Goal: Task Accomplishment & Management: Manage account settings

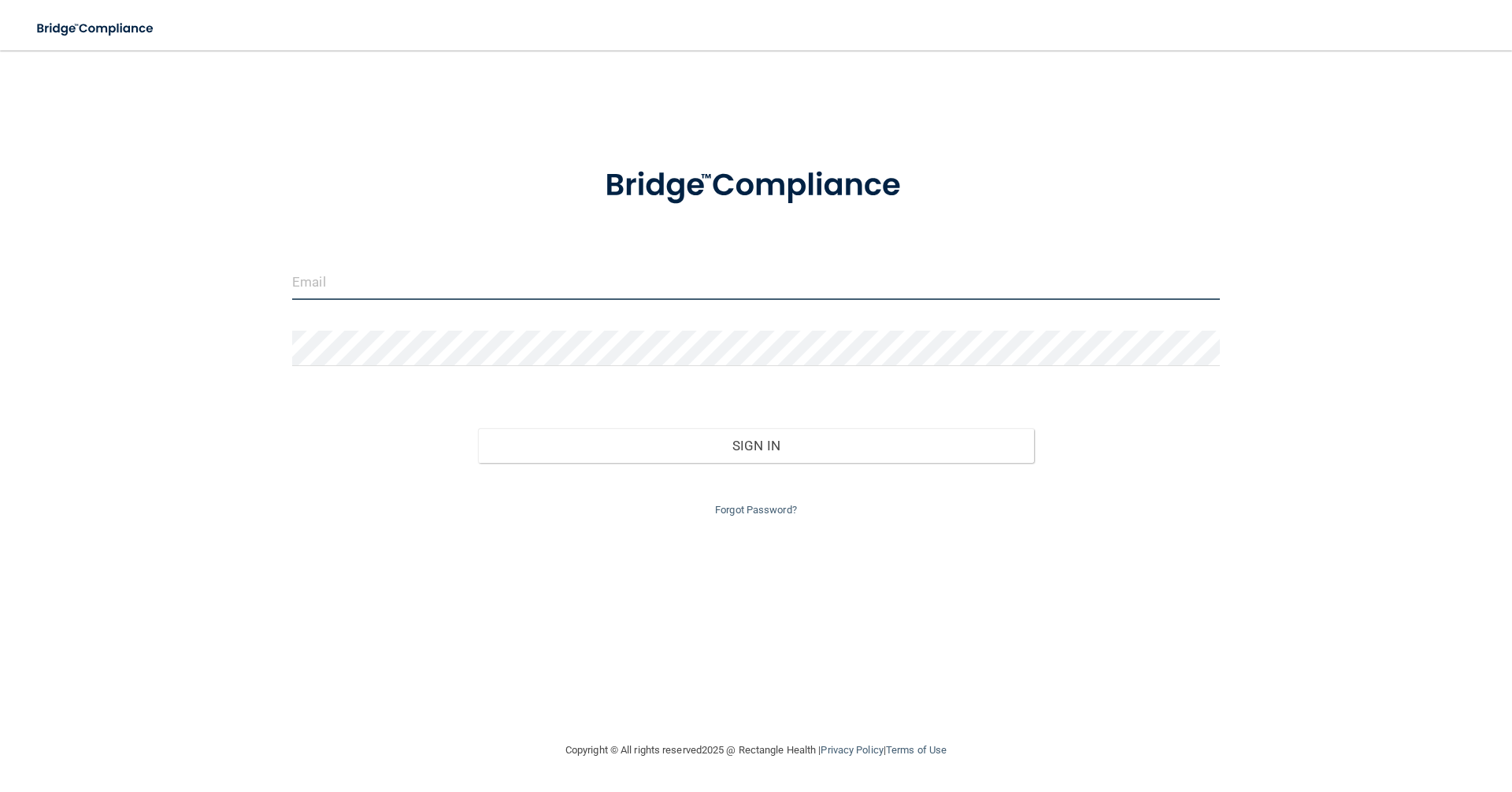
type input "[EMAIL_ADDRESS][DOMAIN_NAME]"
click at [750, 289] on input "[EMAIL_ADDRESS][DOMAIN_NAME]" at bounding box center [756, 283] width 928 height 36
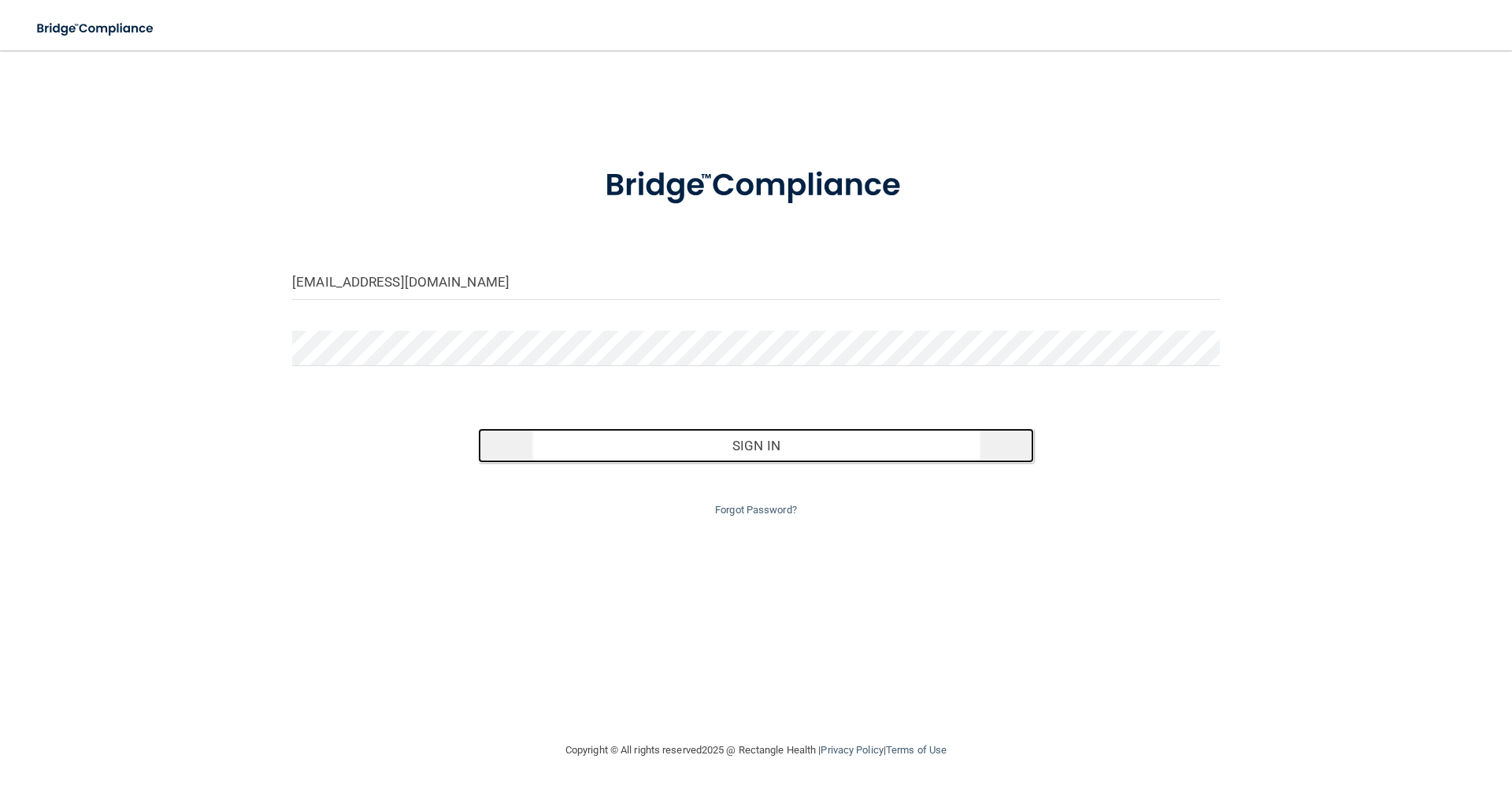
click at [734, 452] on button "Sign In" at bounding box center [756, 445] width 557 height 35
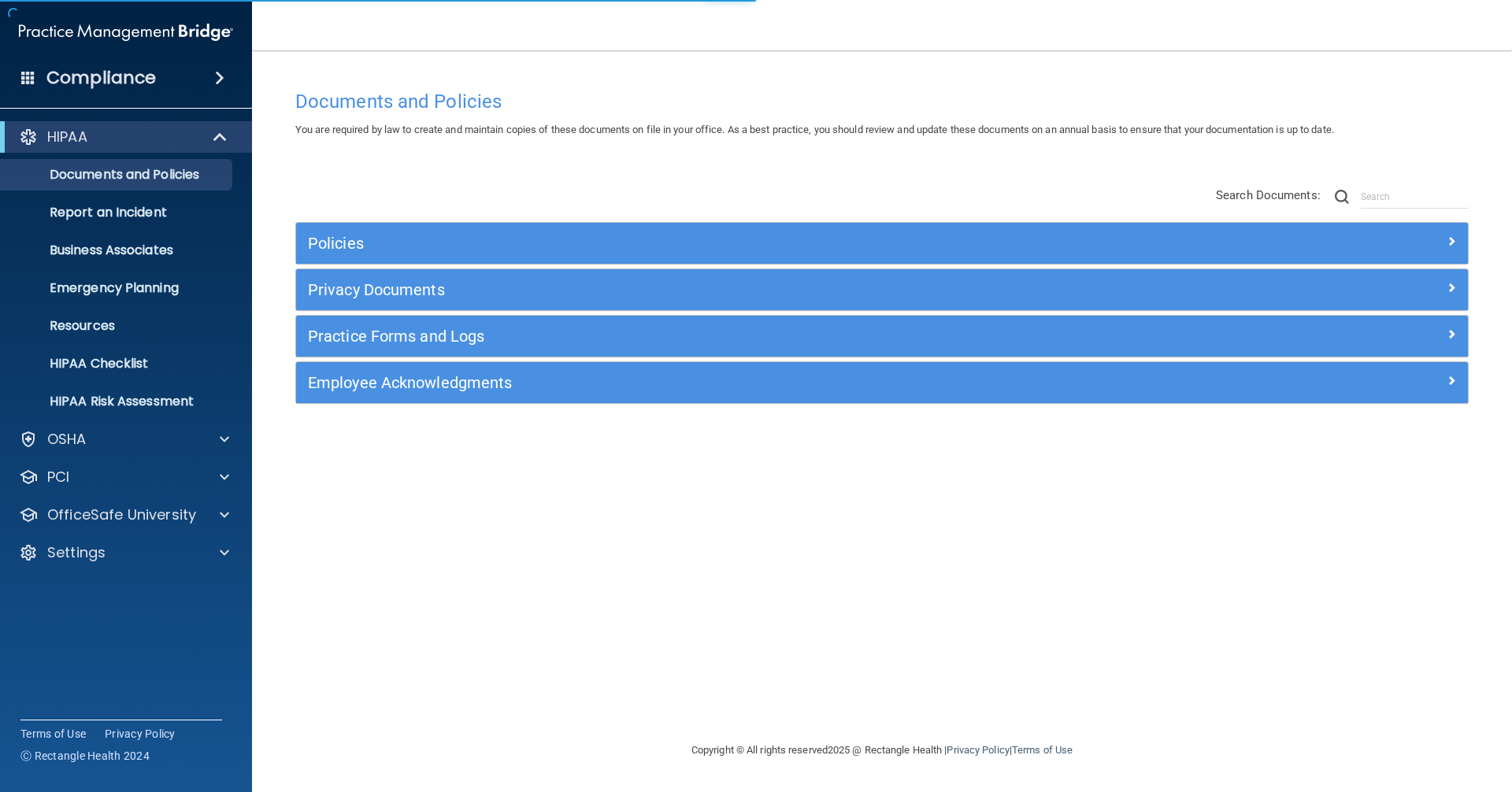
click at [76, 533] on div "HIPAA Documents and Policies Report an Incident Business Associates Emergency P…" at bounding box center [126, 347] width 253 height 466
click at [72, 524] on p "OfficeSafe University" at bounding box center [121, 515] width 149 height 19
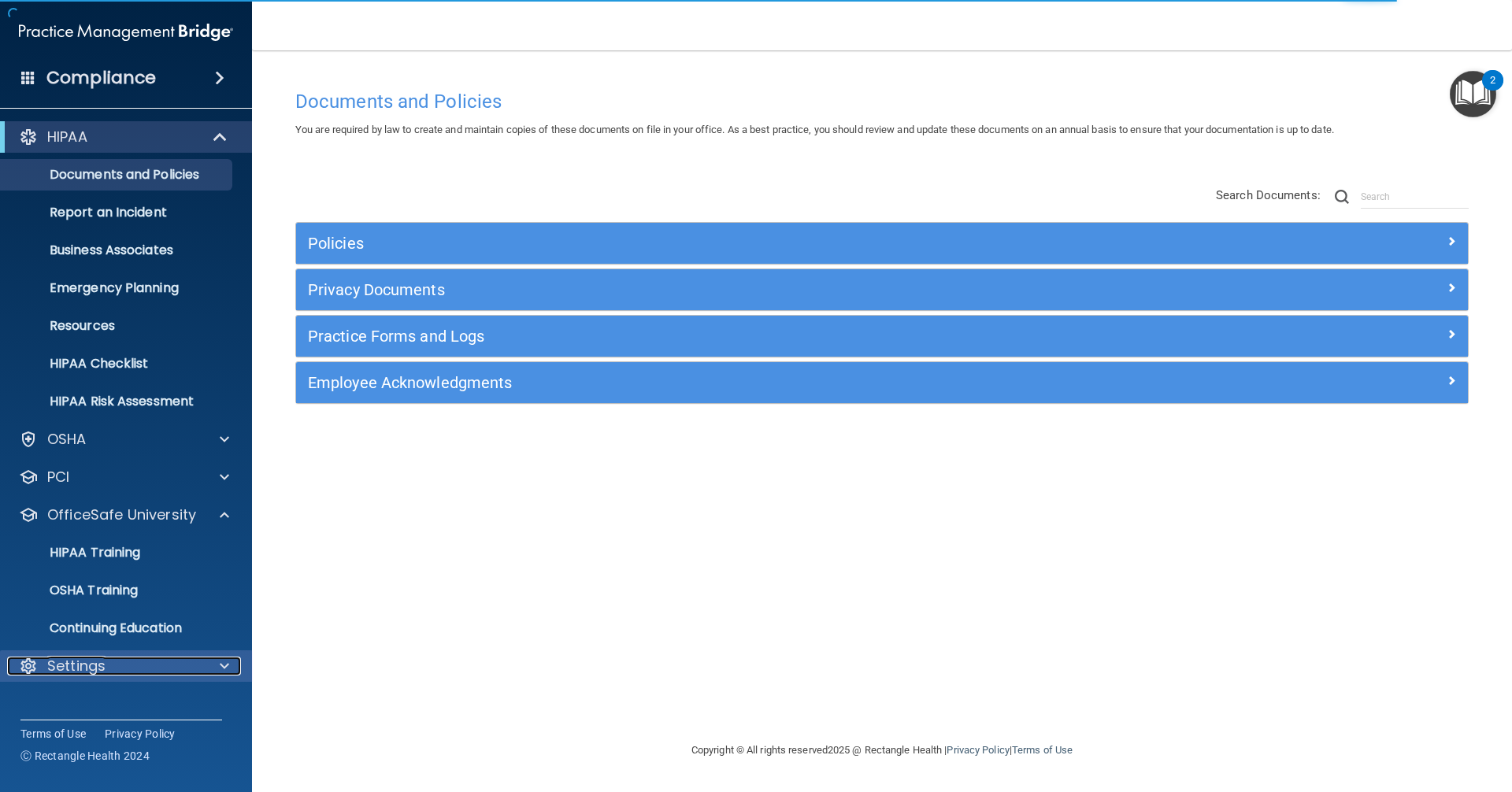
click at [87, 657] on p "Settings" at bounding box center [76, 666] width 58 height 19
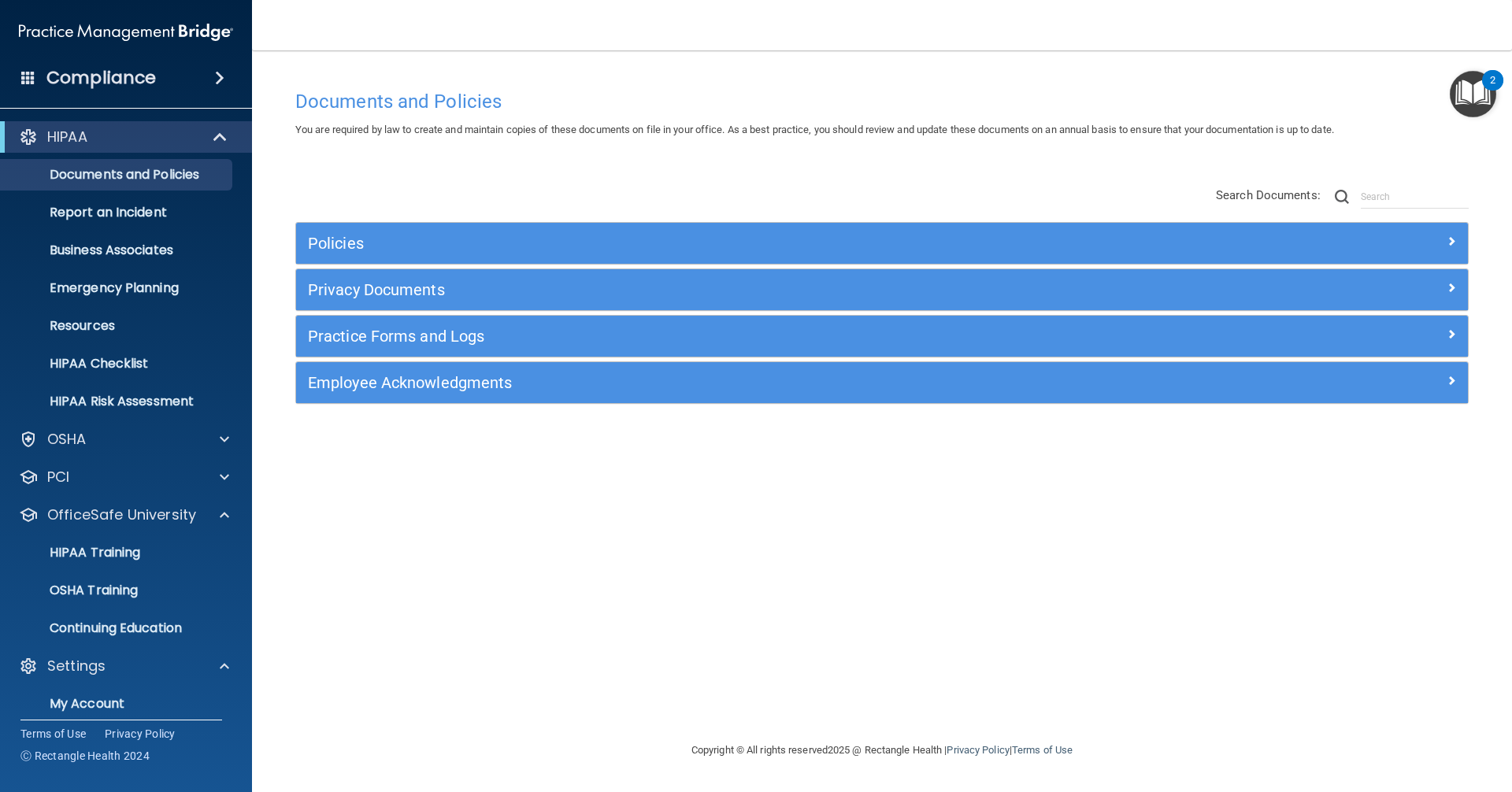
click at [118, 682] on ul "My Account My Users Services Sign Out" at bounding box center [127, 758] width 285 height 152
click at [216, 507] on div at bounding box center [222, 515] width 39 height 19
click at [124, 621] on p "My Users" at bounding box center [118, 628] width 215 height 15
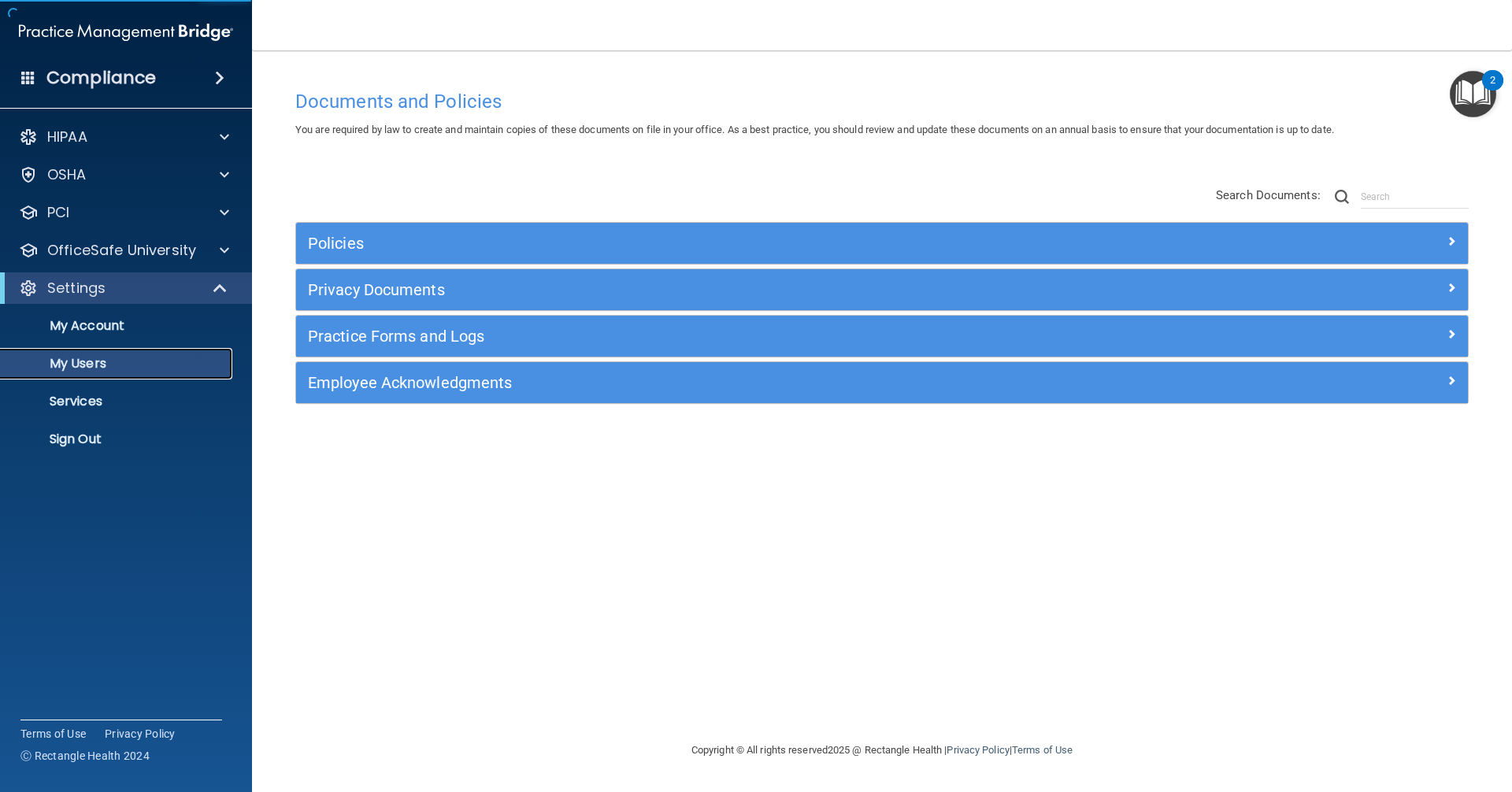
select select "20"
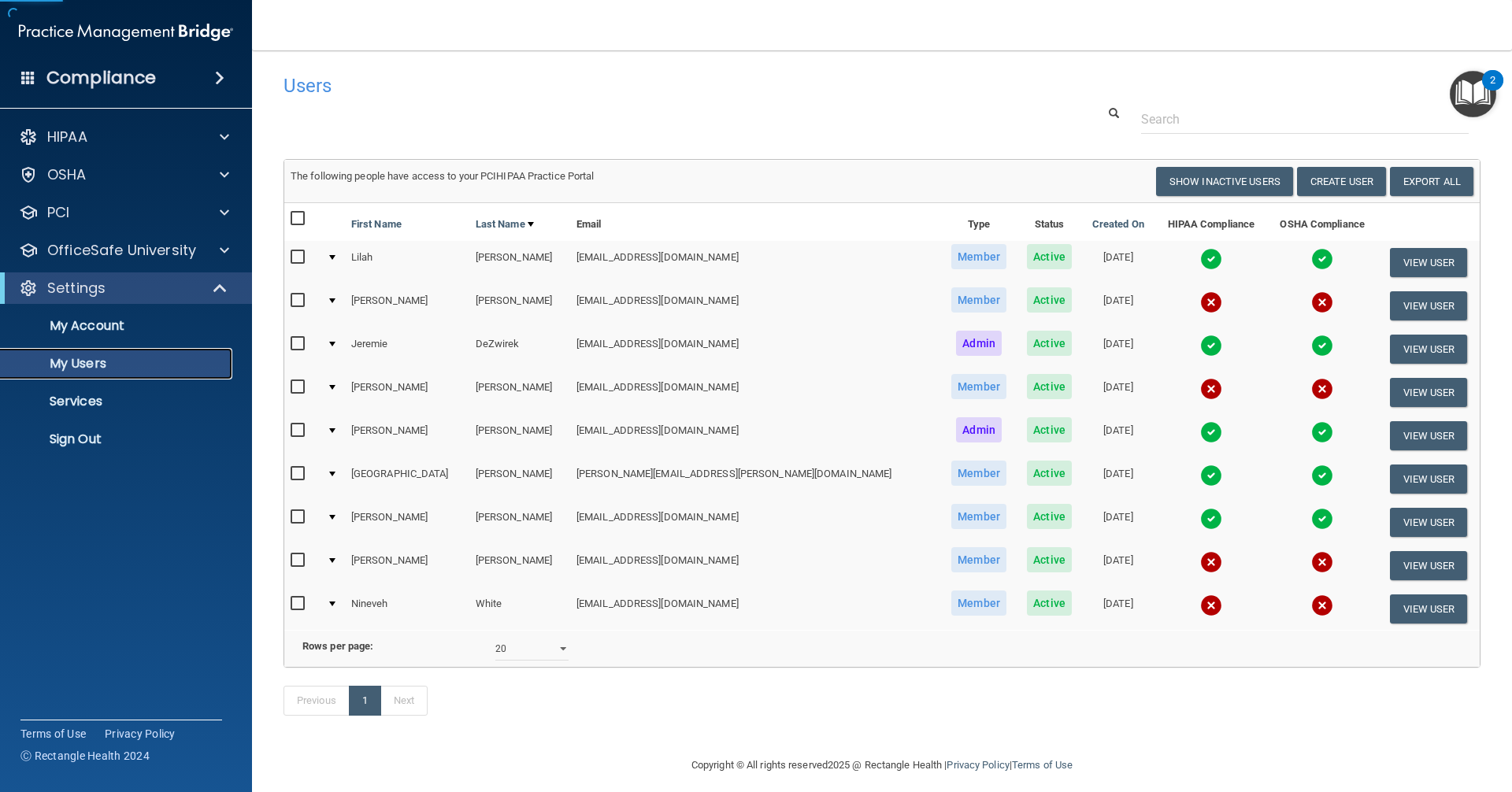
scroll to position [35, 0]
